Goal: Feedback & Contribution: Contribute content

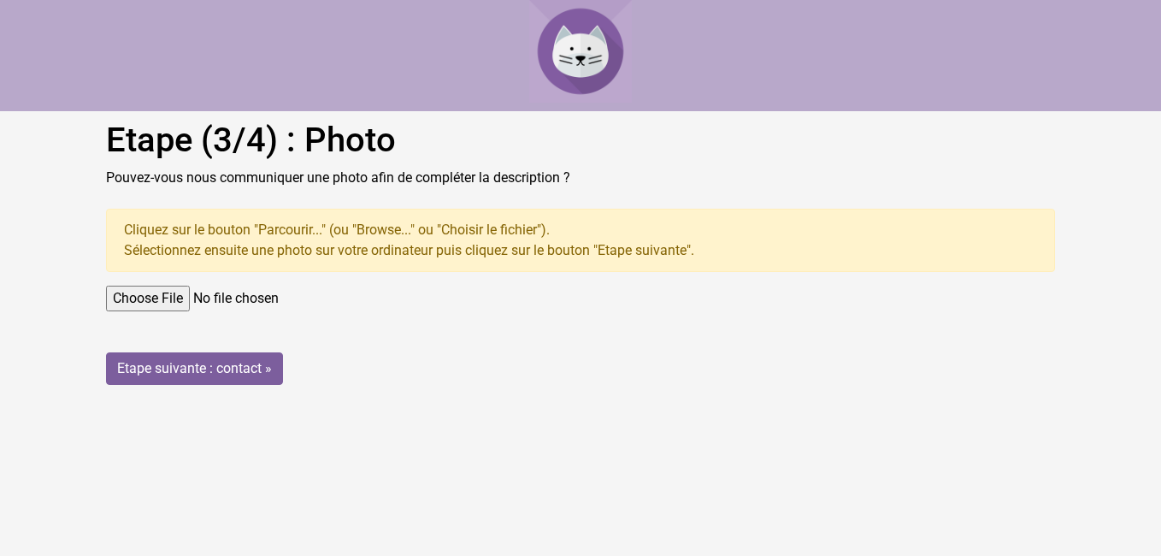
click at [168, 295] on input "file" at bounding box center [580, 298] width 949 height 26
type input "C:\fakepath\DSCN7604.JPG"
click at [203, 373] on input "Etape suivante : contact »" at bounding box center [194, 368] width 177 height 32
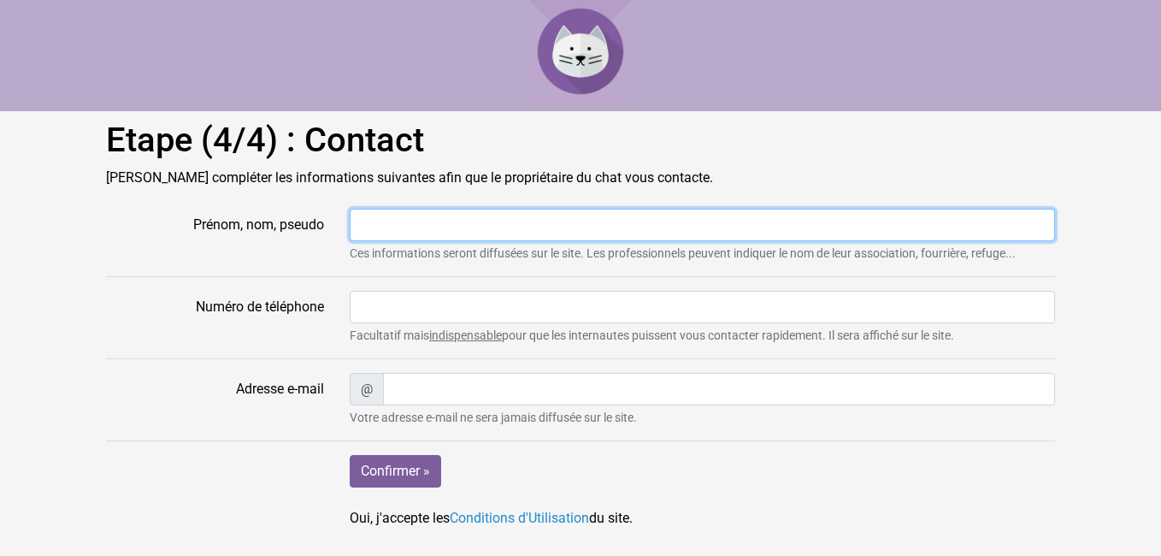
click at [375, 227] on input "Prénom, nom, pseudo" at bounding box center [702, 225] width 705 height 32
click at [409, 227] on input "[PERSON_NAME]" at bounding box center [702, 225] width 705 height 32
type input "Alain Oeuvrard"
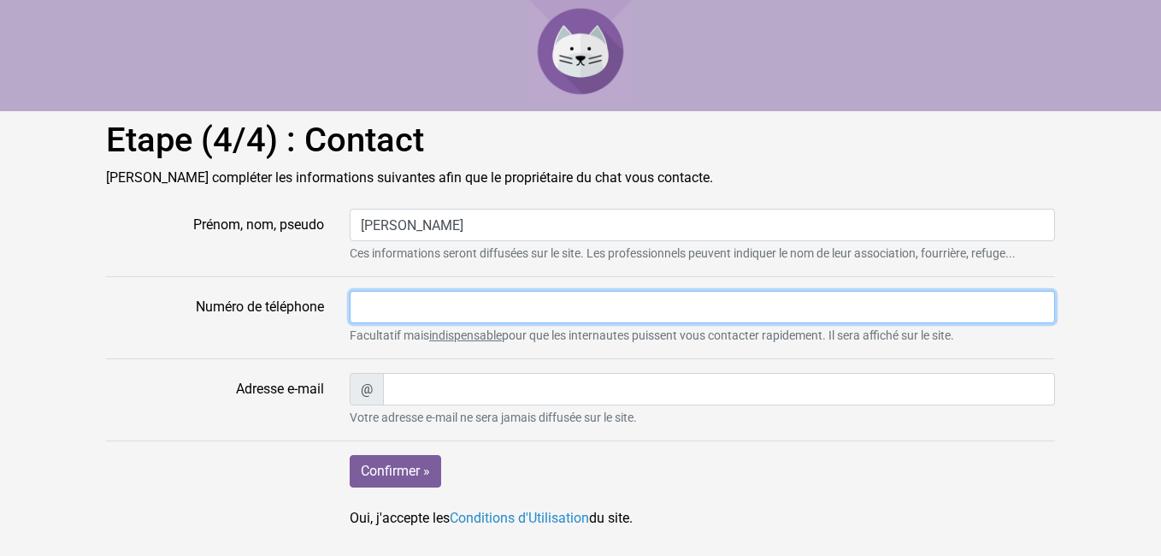
click at [360, 307] on input "Numéro de téléphone" at bounding box center [702, 307] width 705 height 32
type input "079 7230246"
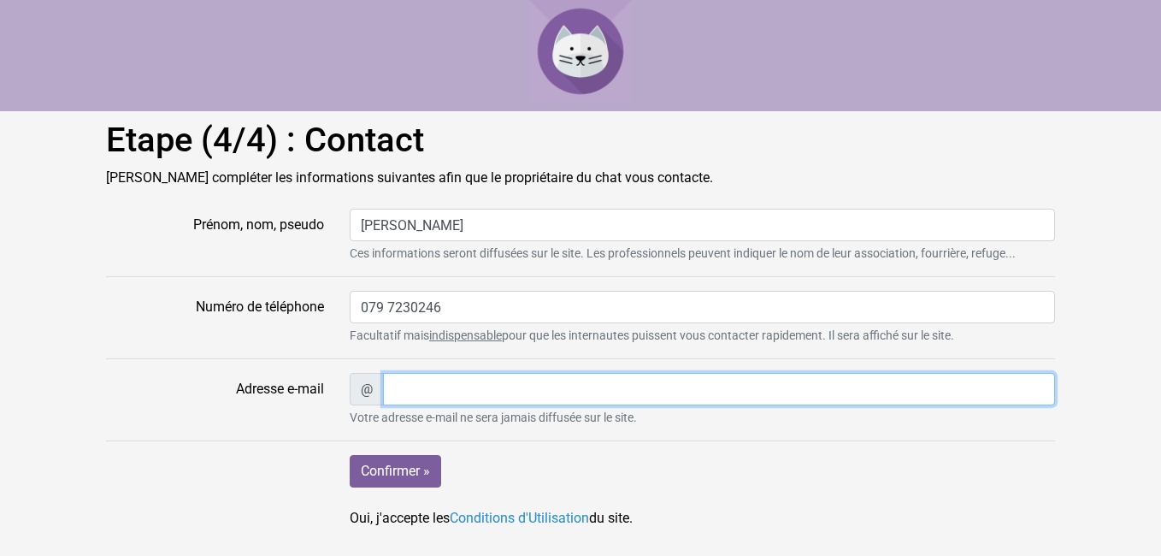
click at [397, 387] on input "Adresse e-mail" at bounding box center [719, 389] width 672 height 32
type input "oeuvrard.a@gmail.com"
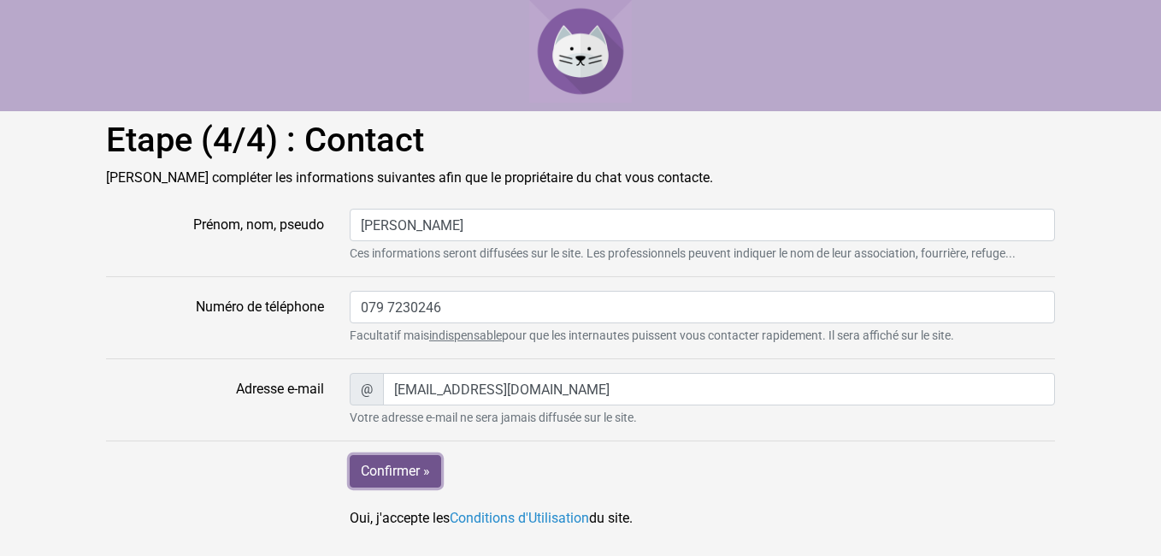
click at [391, 471] on input "Confirmer »" at bounding box center [395, 471] width 91 height 32
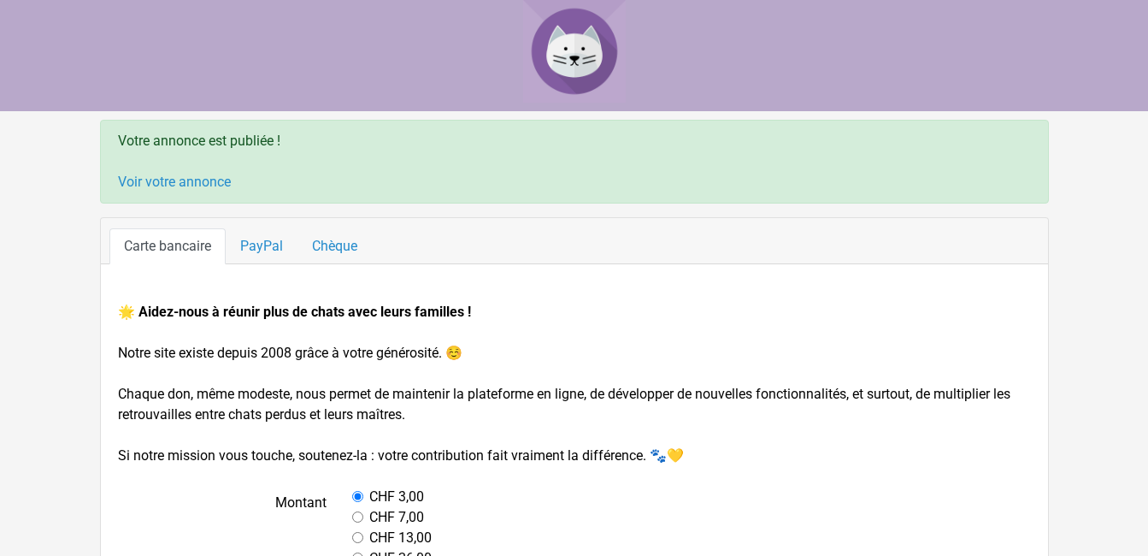
scroll to position [85, 0]
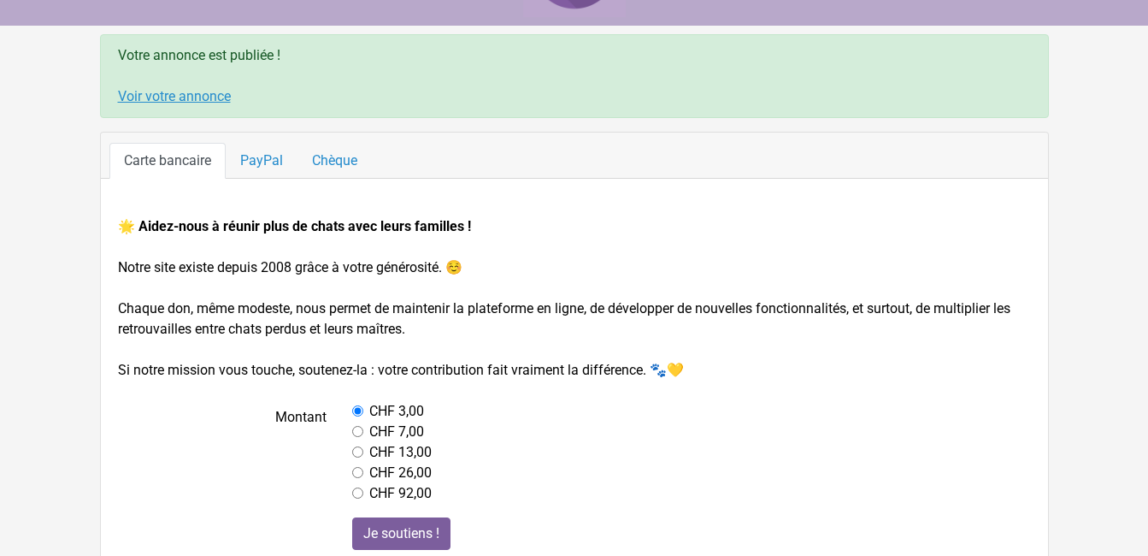
click at [158, 97] on link "Voir votre annonce" at bounding box center [174, 96] width 113 height 16
